Goal: Communication & Community: Answer question/provide support

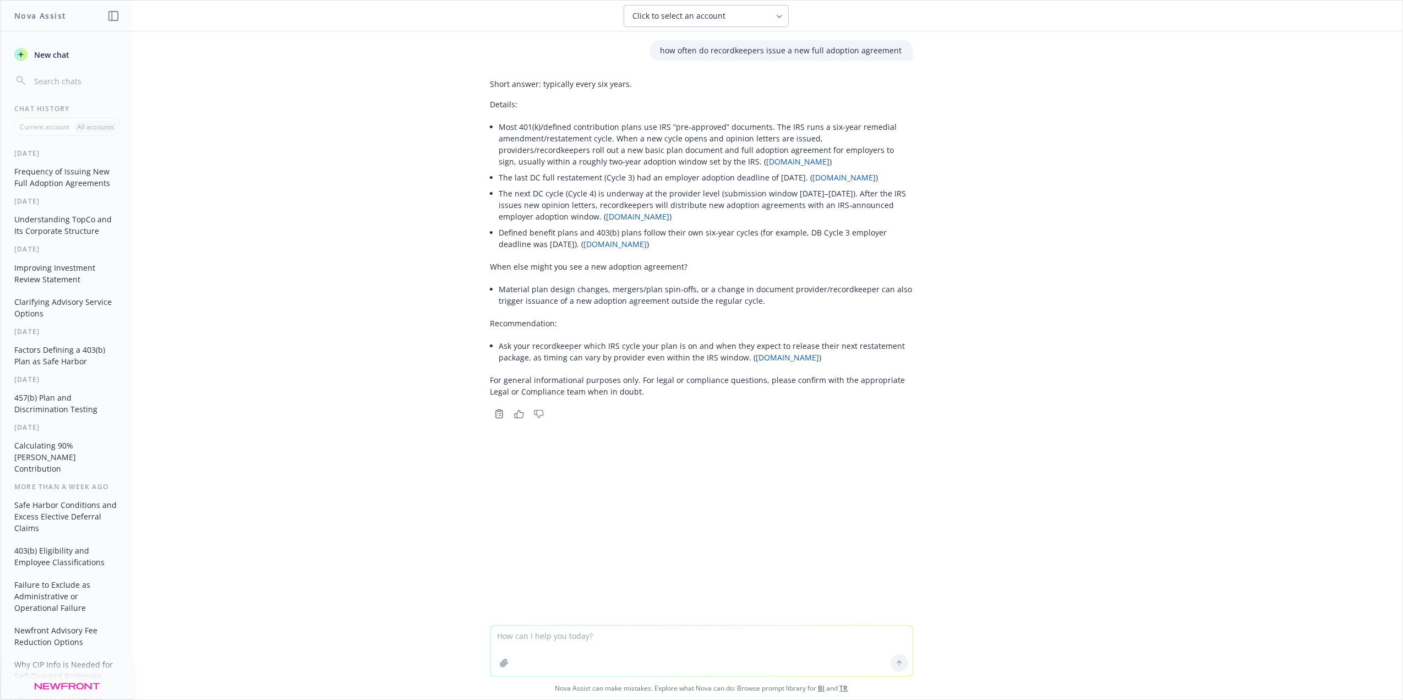
click at [526, 646] on textarea at bounding box center [702, 651] width 422 height 51
type textarea "c"
paste textarea "A: No, our advisory fees do not change based on the paying party. However, we r…"
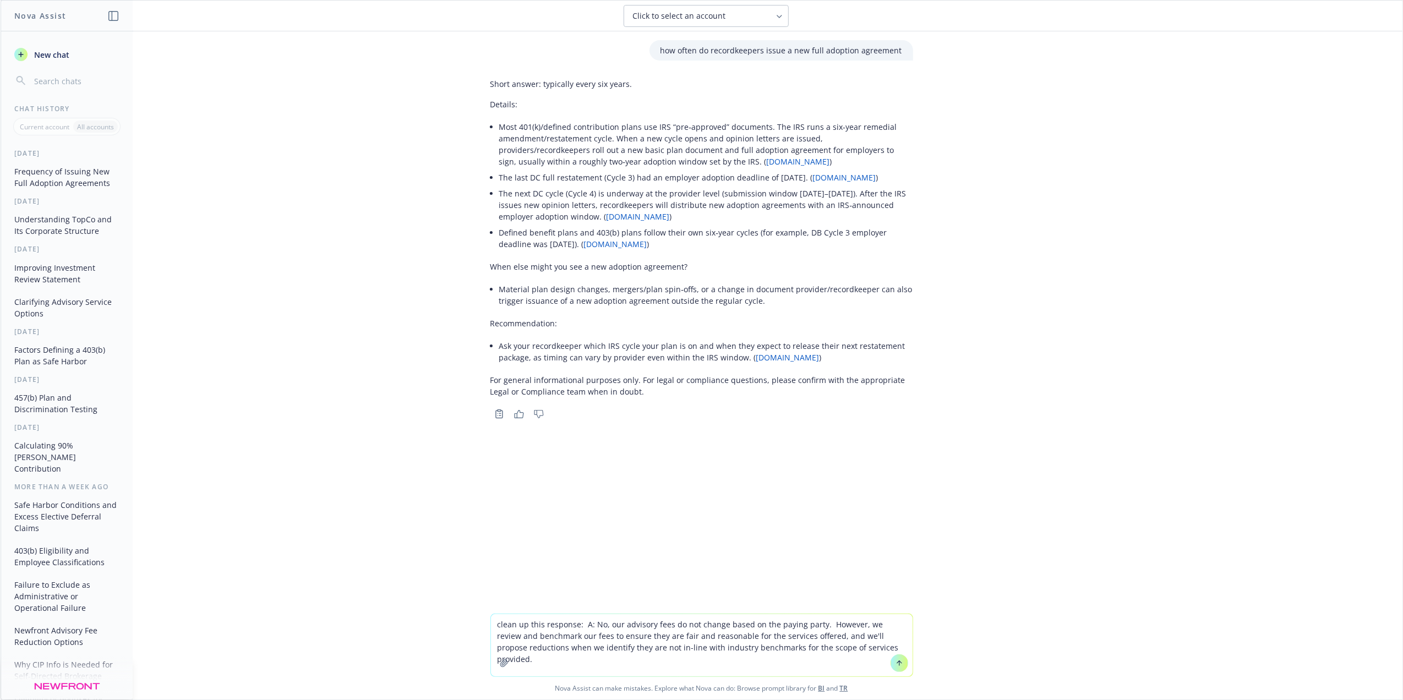
click at [587, 624] on textarea "clean up this response: A: No, our advisory fees do not change based on the pay…" at bounding box center [702, 645] width 422 height 62
type textarea "clean up this response: No, our advisory fees do not change based on the paying…"
click at [896, 661] on icon at bounding box center [900, 663] width 8 height 8
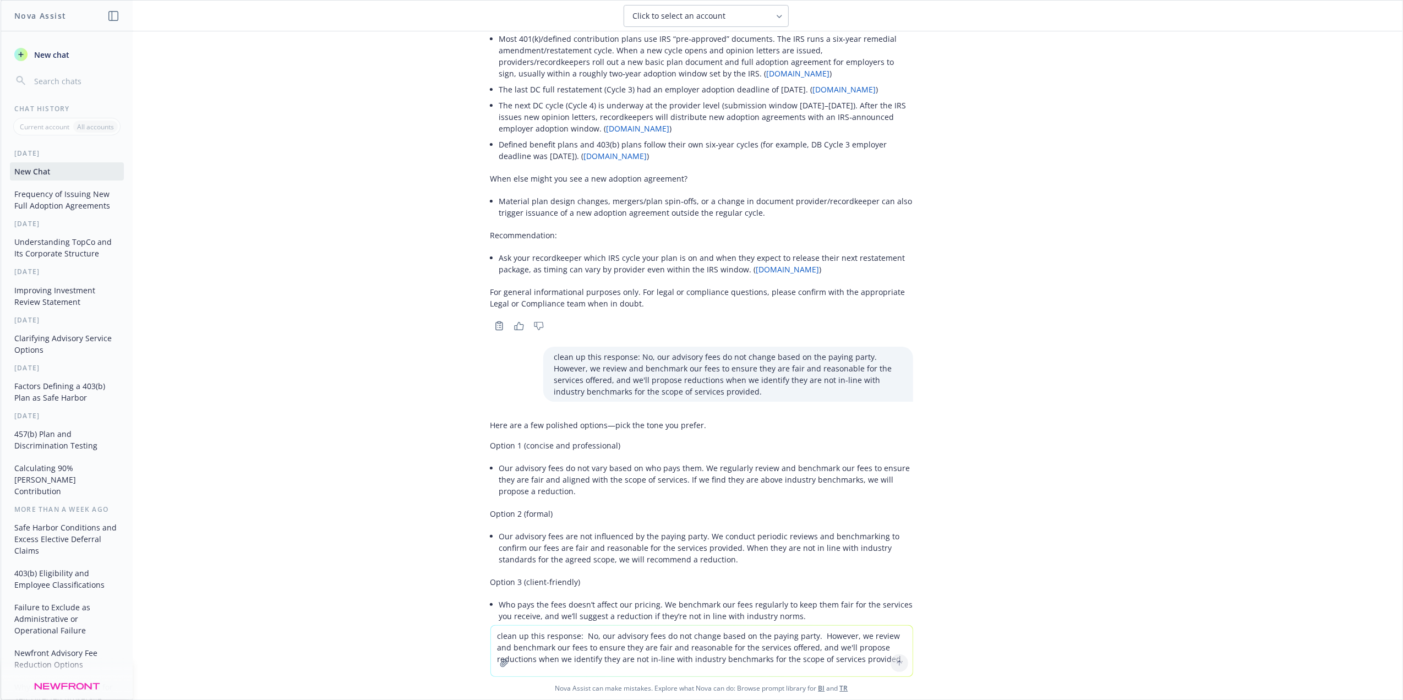
scroll to position [138, 0]
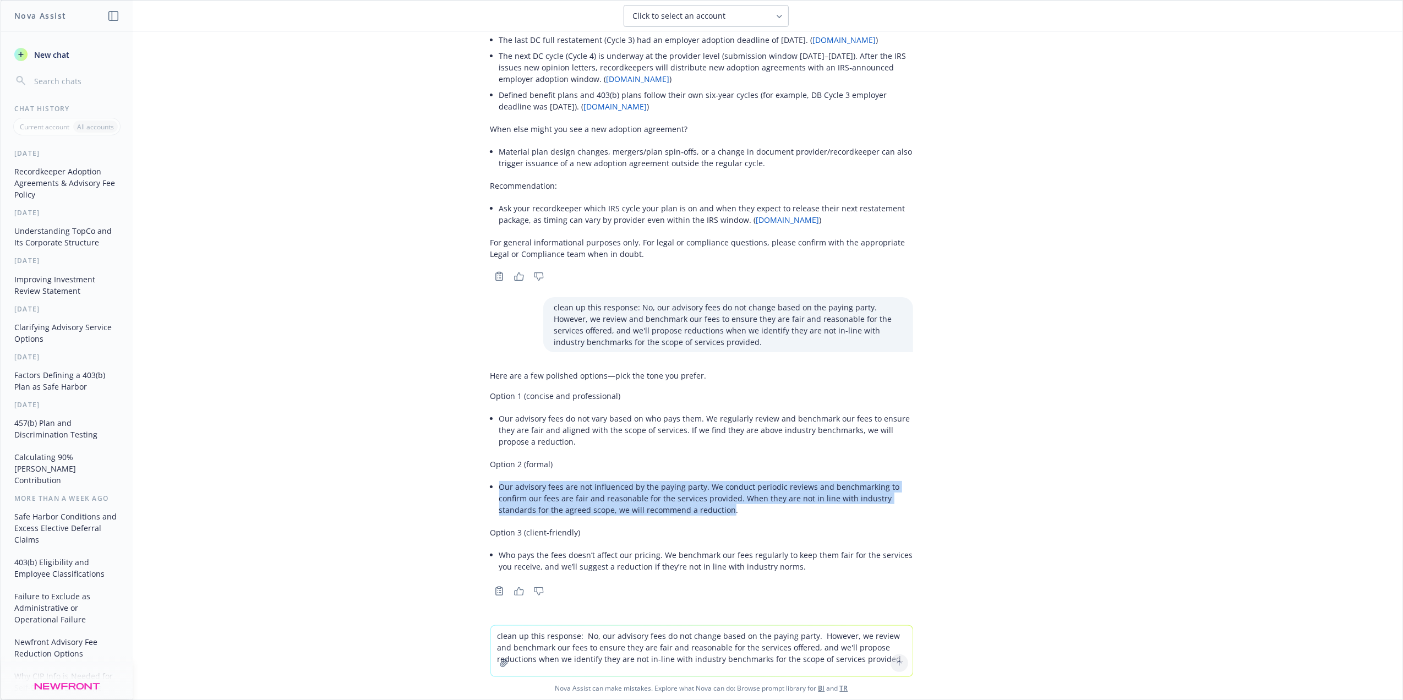
drag, startPoint x: 718, startPoint y: 511, endPoint x: 483, endPoint y: 491, distance: 235.9
click at [490, 491] on div "Here are a few polished options—pick the tone you prefer. Option 1 (concise and…" at bounding box center [701, 473] width 423 height 214
drag, startPoint x: 483, startPoint y: 491, endPoint x: 511, endPoint y: 490, distance: 28.1
copy li "Our advisory fees are not influenced by the paying party. We conduct periodic r…"
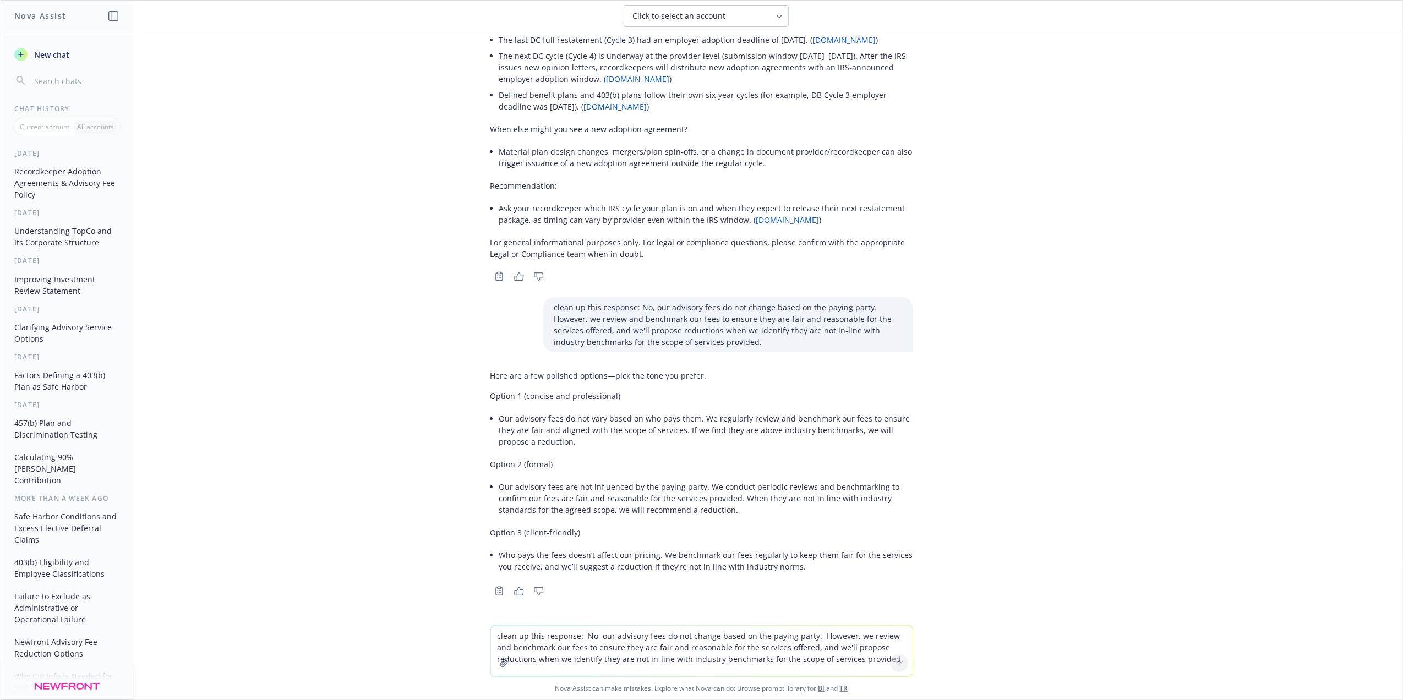
click at [520, 642] on textarea "clean up this response: No, our advisory fees do not change based on the paying…" at bounding box center [702, 651] width 422 height 51
click at [511, 639] on textarea "clean up this response: No, our advisory fees do not change based on the paying…" at bounding box center [702, 651] width 422 height 51
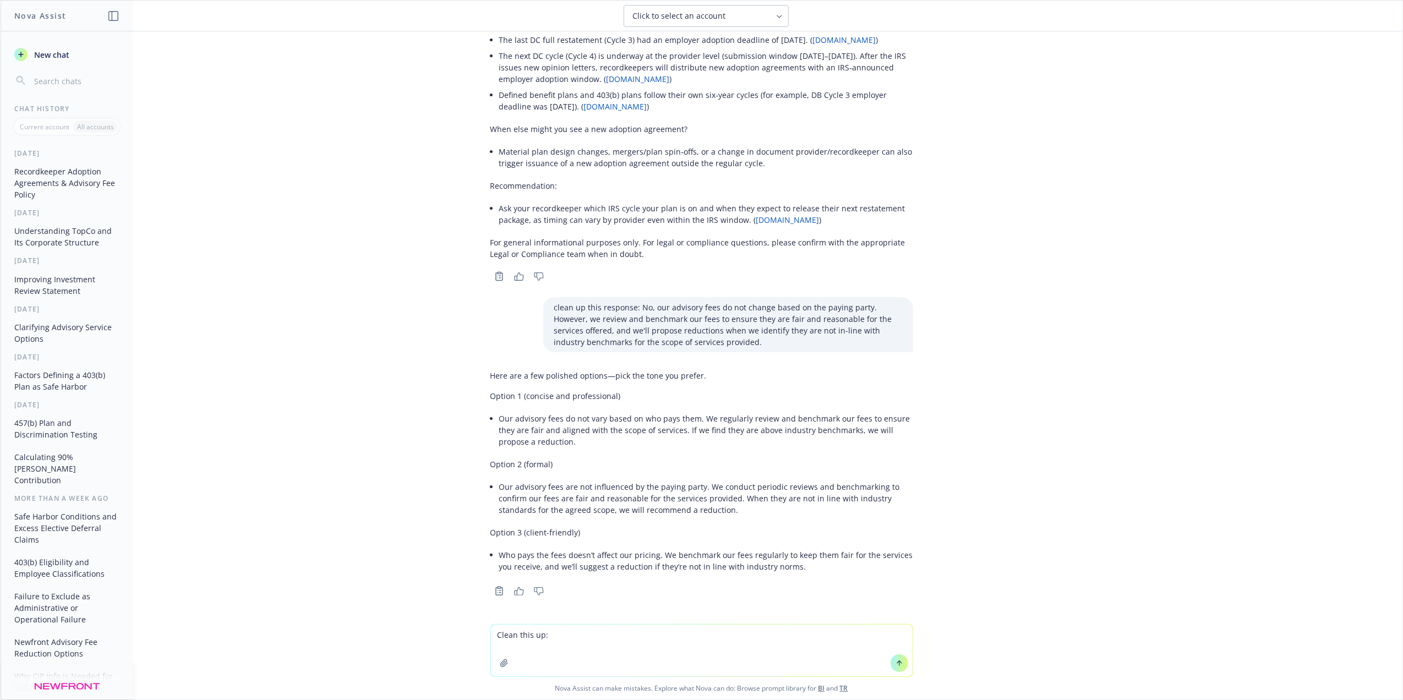
drag, startPoint x: 502, startPoint y: 641, endPoint x: 556, endPoint y: 644, distance: 54.0
click at [563, 651] on textarea "Clean this up:" at bounding box center [702, 651] width 422 height 52
paste textarea "Additionally, attached are some Fidelity resources on this provision, which can…"
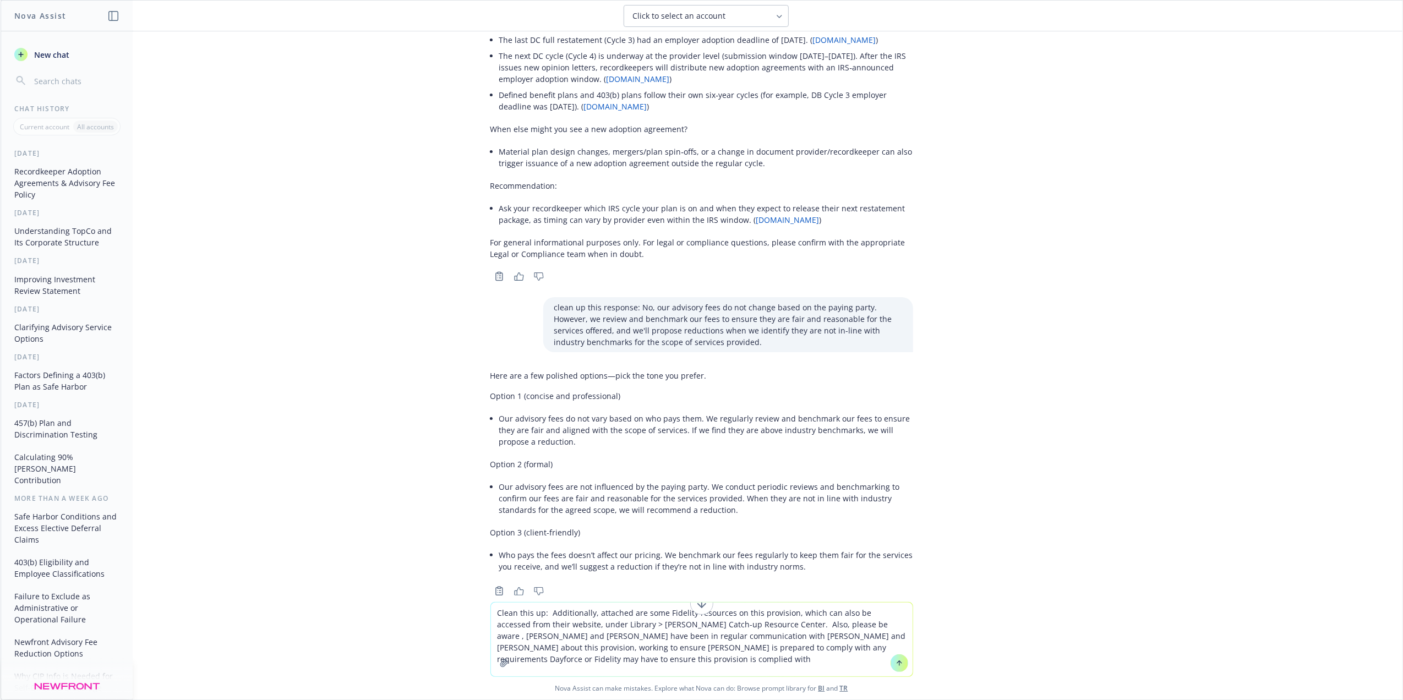
type textarea "Clean this up: Additionally, attached are some Fidelity resources on this provi…"
click at [896, 663] on icon at bounding box center [900, 663] width 8 height 8
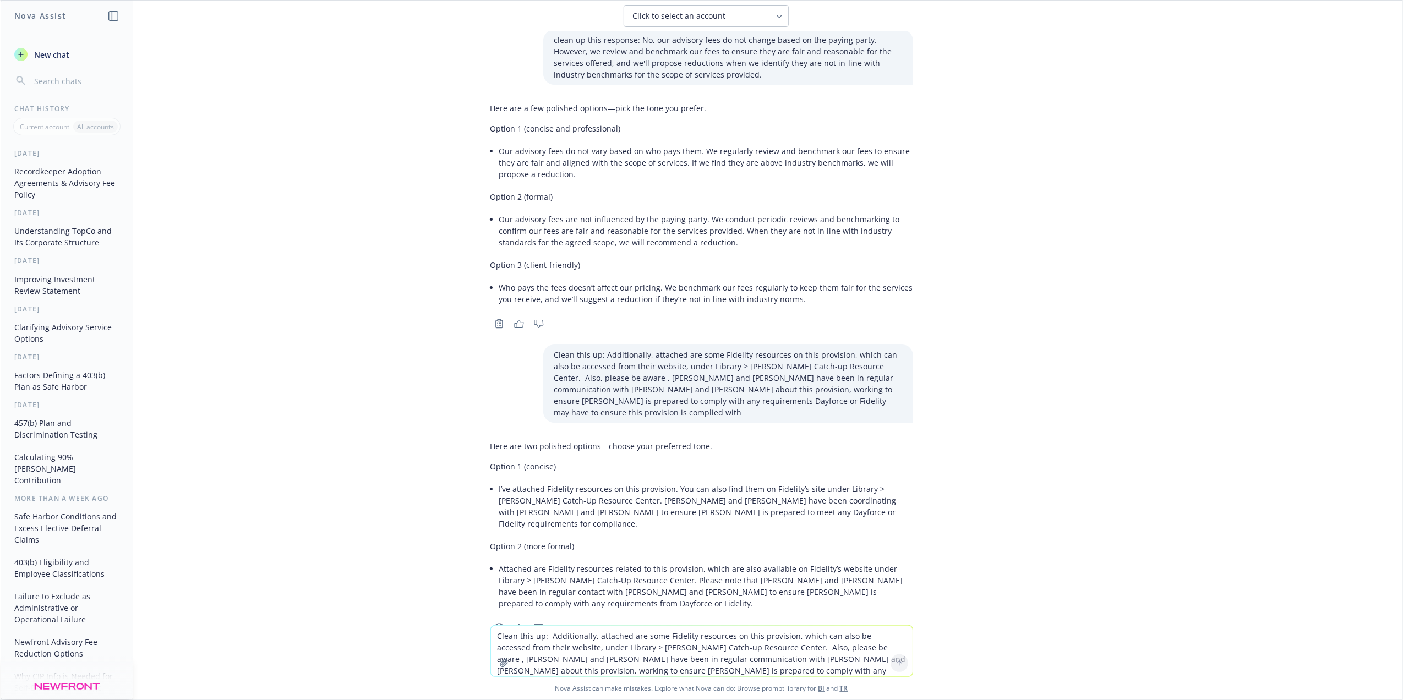
scroll to position [407, 0]
click at [822, 566] on li "Attached are Fidelity resources related to this provision, which are also avail…" at bounding box center [706, 584] width 414 height 51
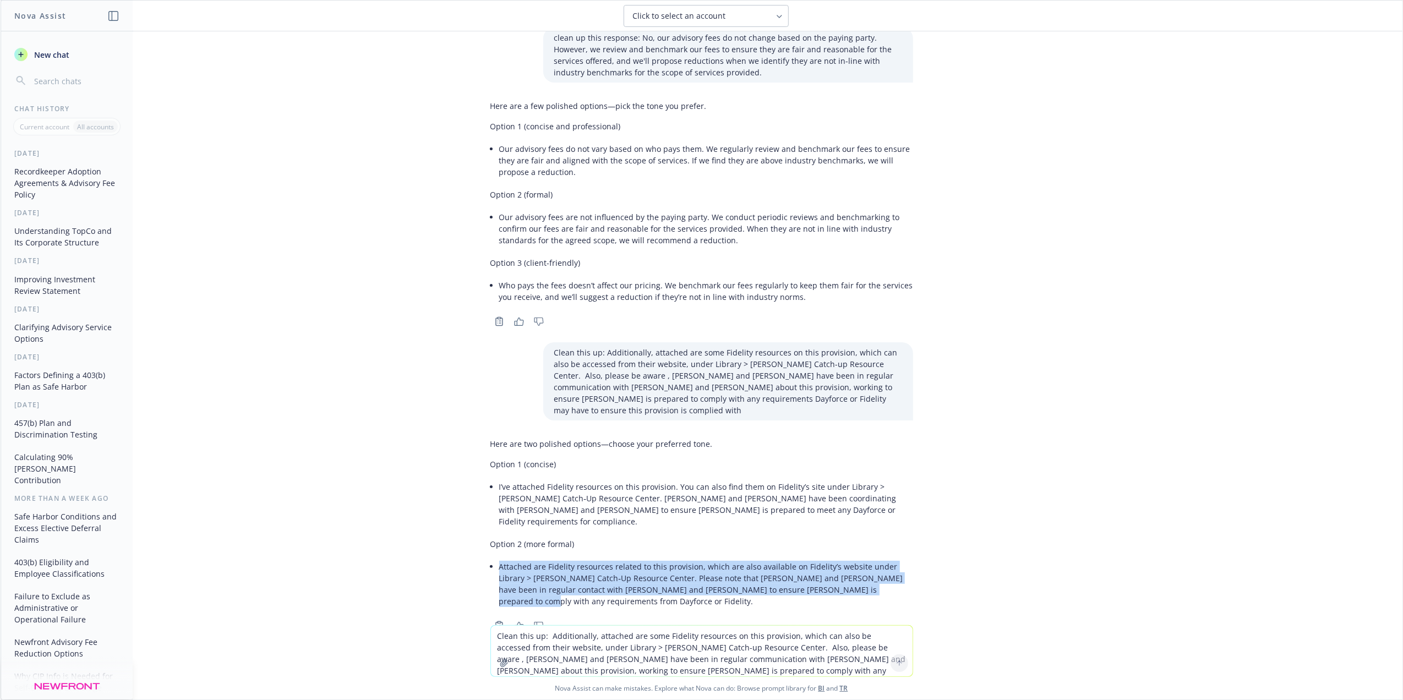
drag, startPoint x: 488, startPoint y: 544, endPoint x: 835, endPoint y: 569, distance: 347.7
click at [835, 569] on li "Attached are Fidelity resources related to this provision, which are also avail…" at bounding box center [706, 584] width 414 height 51
drag, startPoint x: 835, startPoint y: 569, endPoint x: 754, endPoint y: 559, distance: 80.9
copy li "Attached are Fidelity resources related to this provision, which are also avail…"
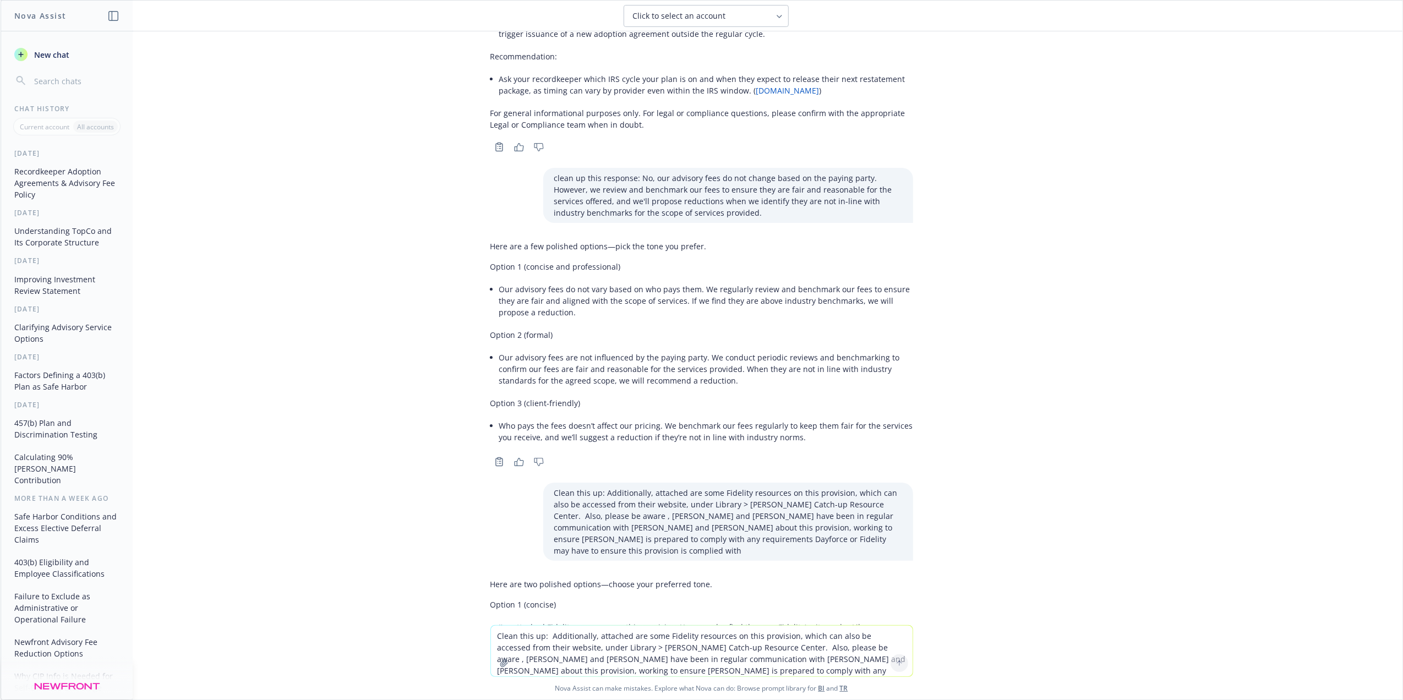
scroll to position [260, 0]
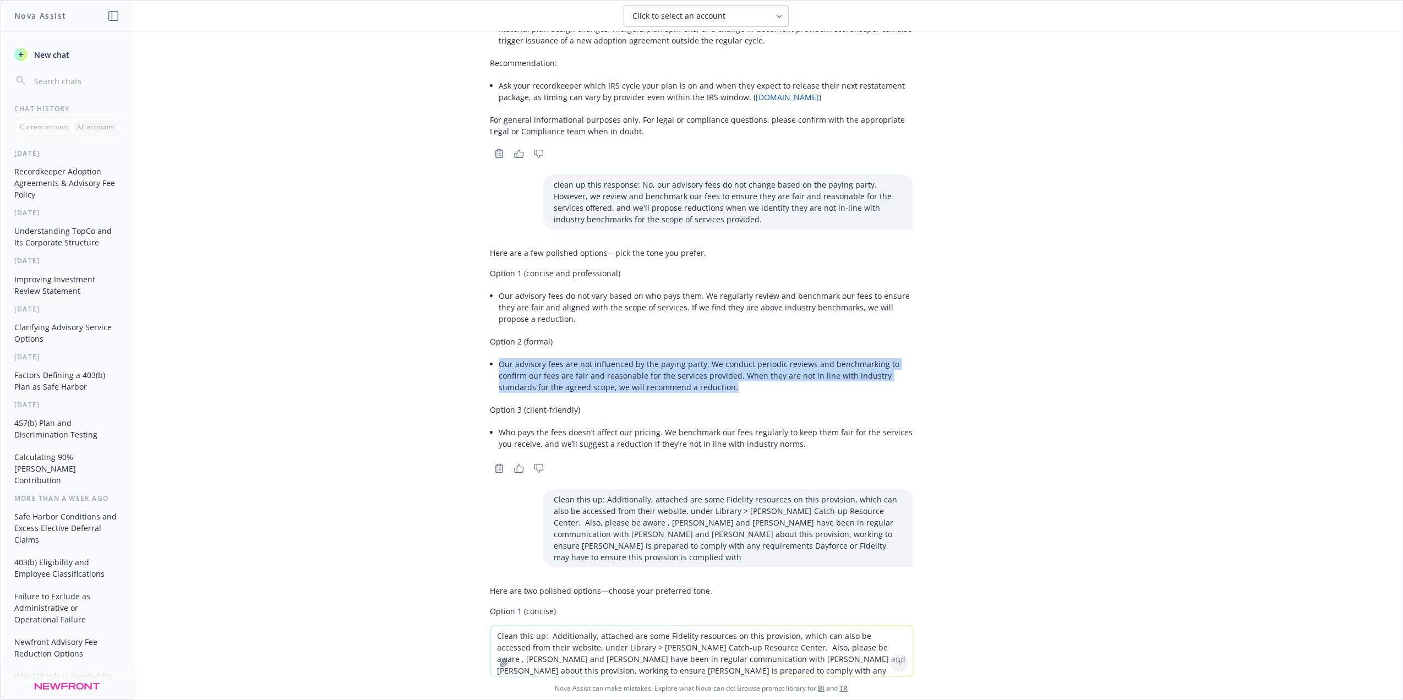
drag, startPoint x: 718, startPoint y: 389, endPoint x: 479, endPoint y: 364, distance: 240.7
click at [499, 364] on li "Our advisory fees are not influenced by the paying party. We conduct periodic r…" at bounding box center [706, 375] width 414 height 39
drag, startPoint x: 479, startPoint y: 364, endPoint x: 551, endPoint y: 367, distance: 72.1
copy li "Our advisory fees are not influenced by the paying party. We conduct periodic r…"
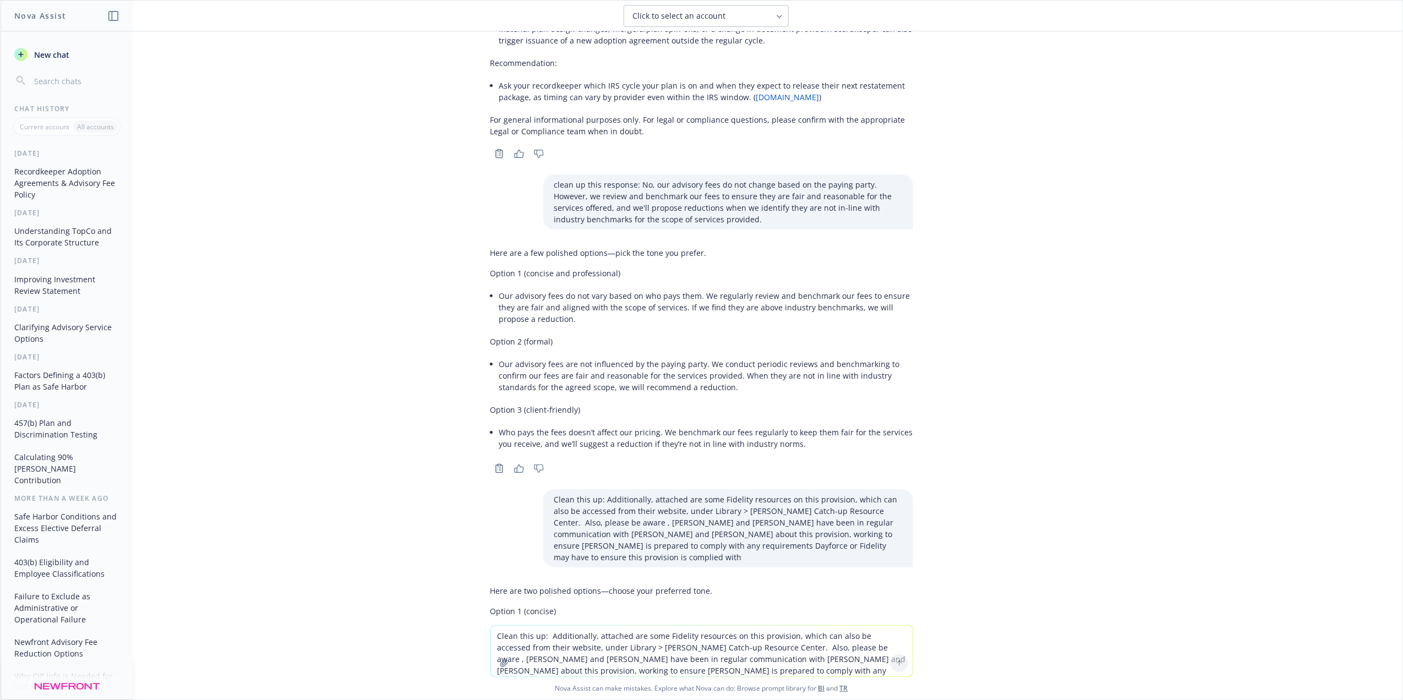
click at [549, 666] on textarea "Clean this up: Additionally, attached are some Fidelity resources on this provi…" at bounding box center [702, 651] width 422 height 51
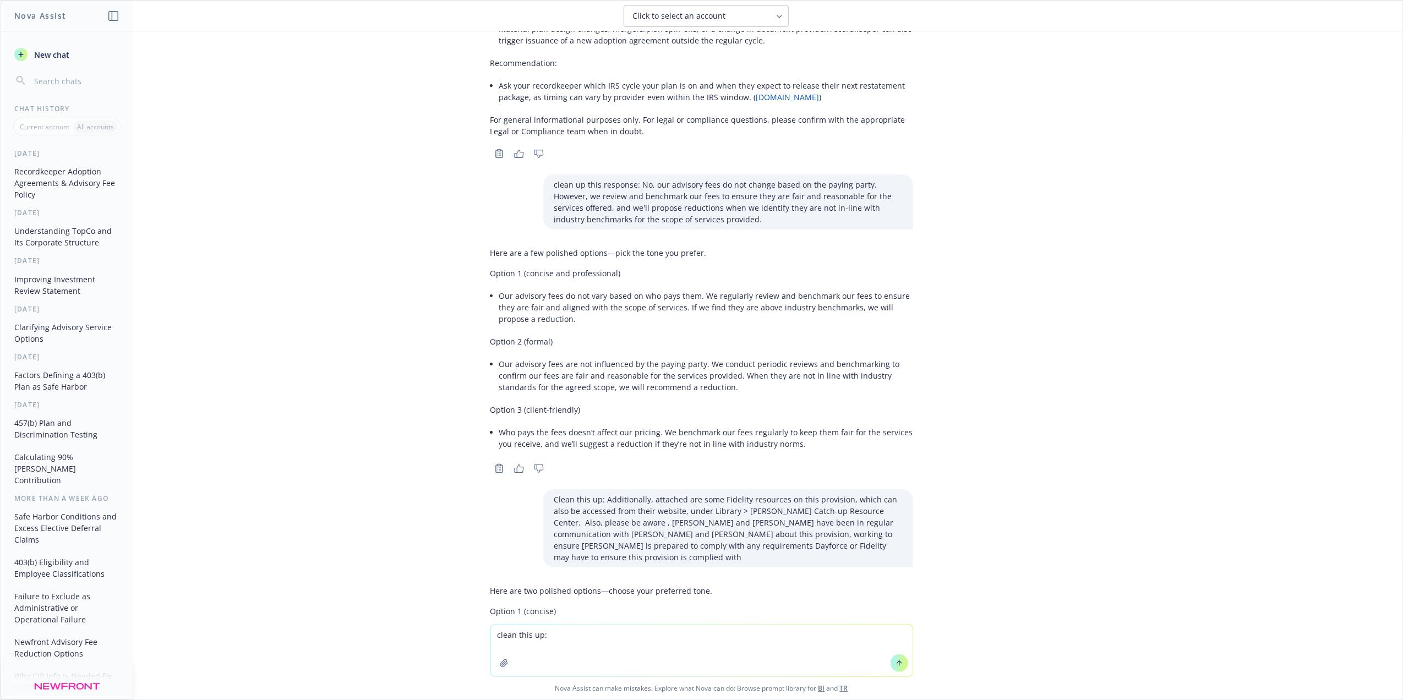
paste textarea "No, as our advisory fees are not influenced by the paying party. But as part of…"
type textarea "clean this up: No, as our advisory fees are not influenced by the paying party.…"
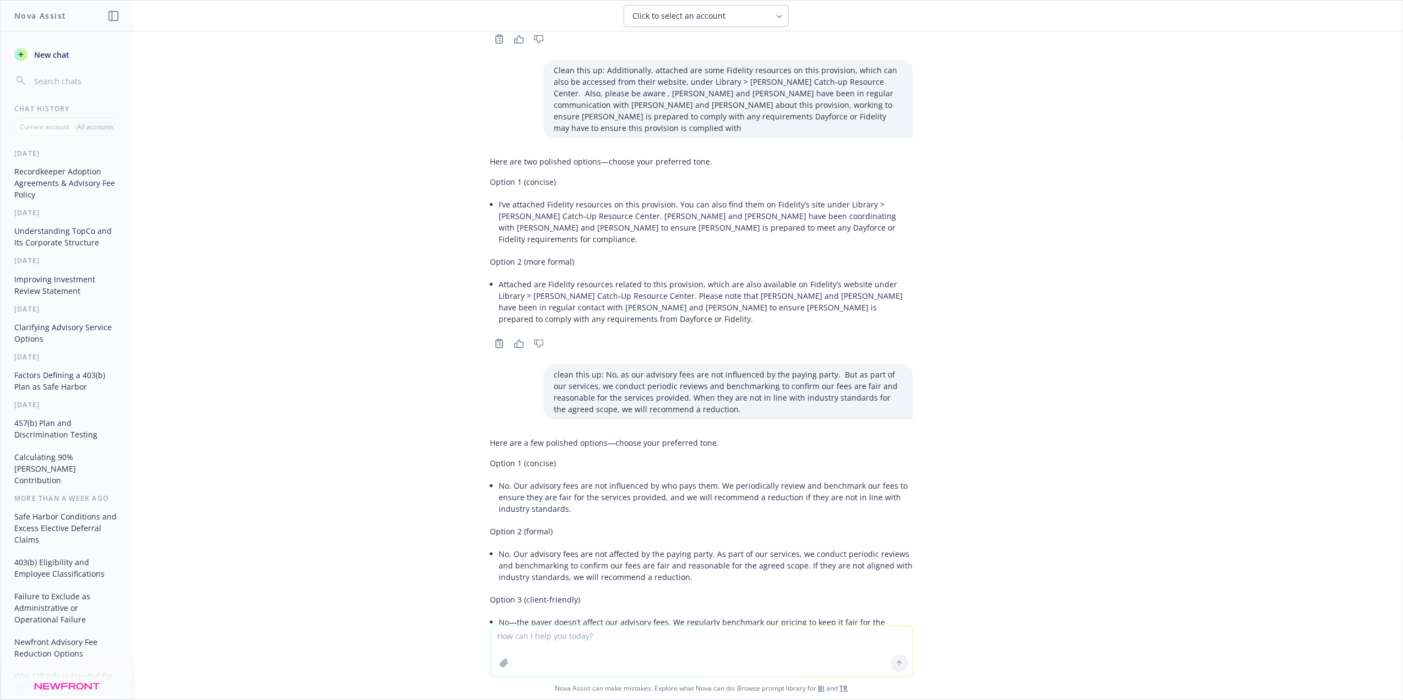
scroll to position [722, 0]
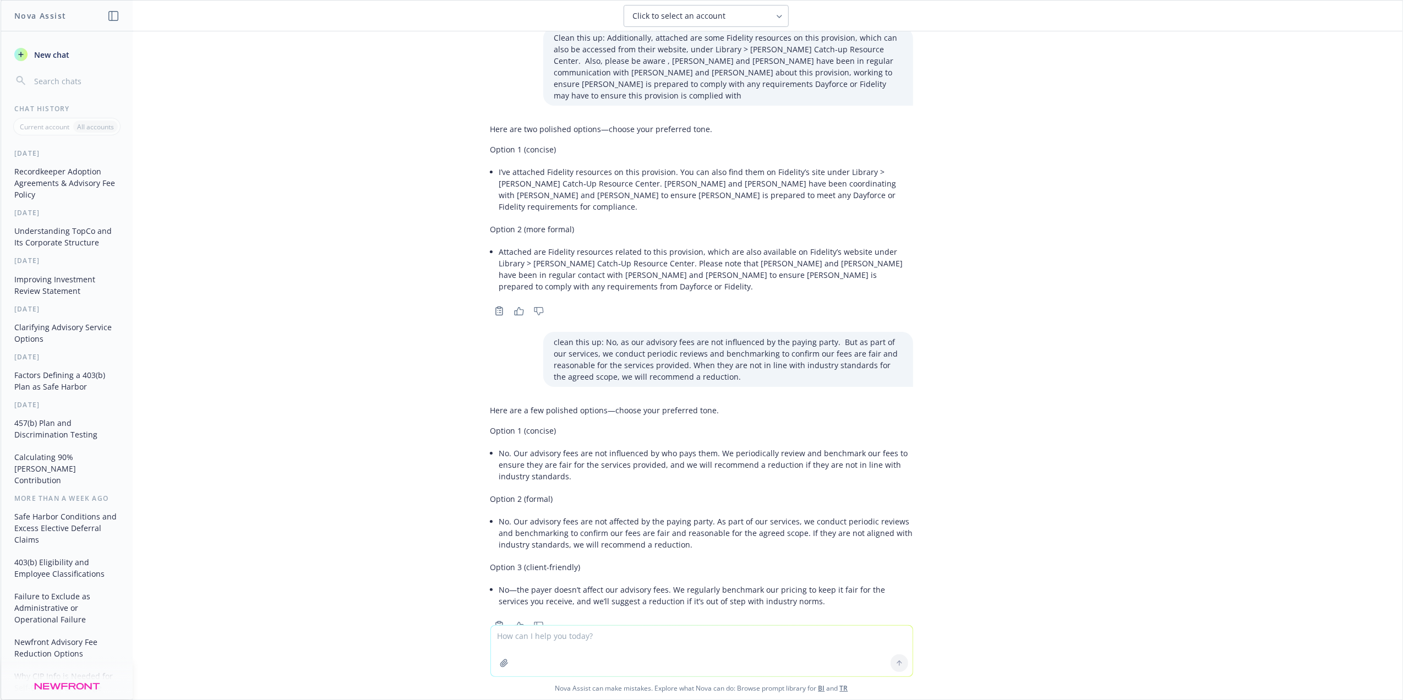
click at [666, 514] on li "No. Our advisory fees are not affected by the paying party. As part of our serv…" at bounding box center [706, 533] width 414 height 39
click at [679, 514] on li "No. Our advisory fees are not affected by the paying party. As part of our serv…" at bounding box center [706, 533] width 414 height 39
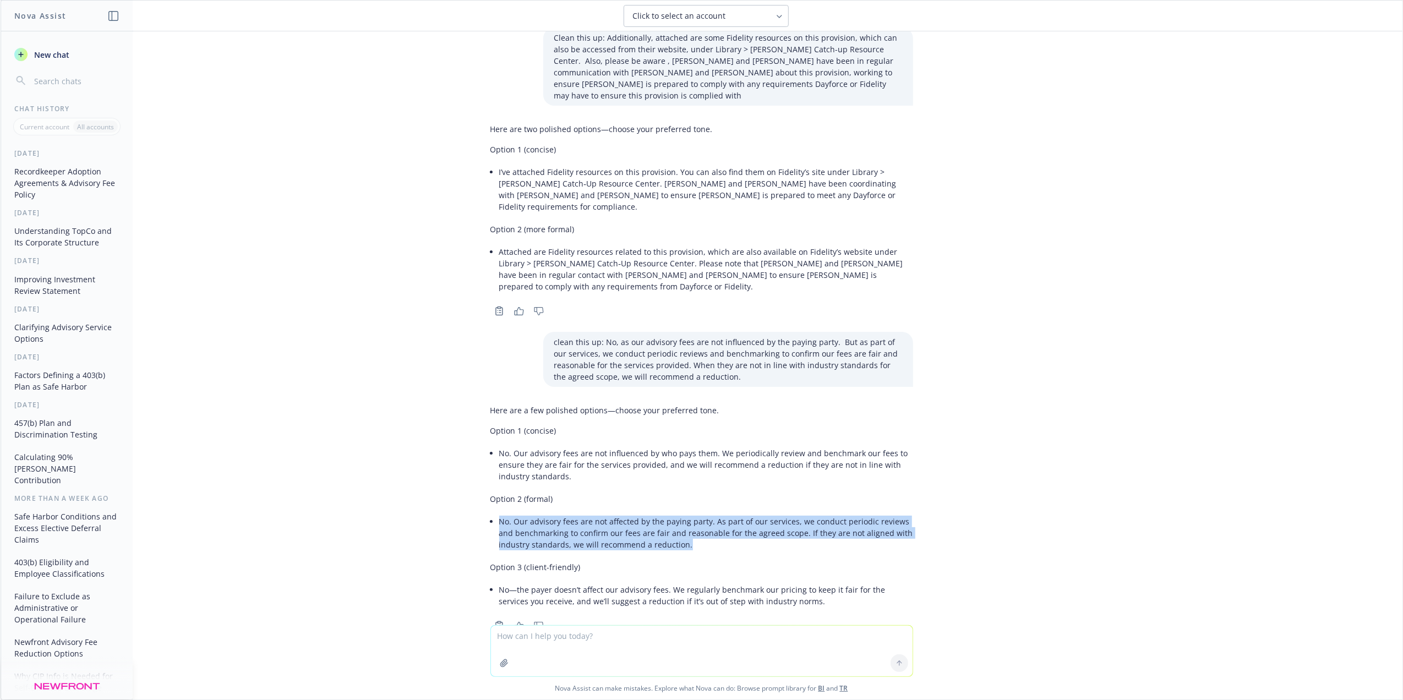
drag, startPoint x: 489, startPoint y: 487, endPoint x: 685, endPoint y: 506, distance: 197.0
click at [685, 514] on li "No. Our advisory fees are not affected by the paying party. As part of our serv…" at bounding box center [706, 533] width 414 height 39
drag, startPoint x: 685, startPoint y: 506, endPoint x: 624, endPoint y: 503, distance: 61.8
copy li "No. Our advisory fees are not affected by the paying party. As part of our serv…"
